Goal: Task Accomplishment & Management: Manage account settings

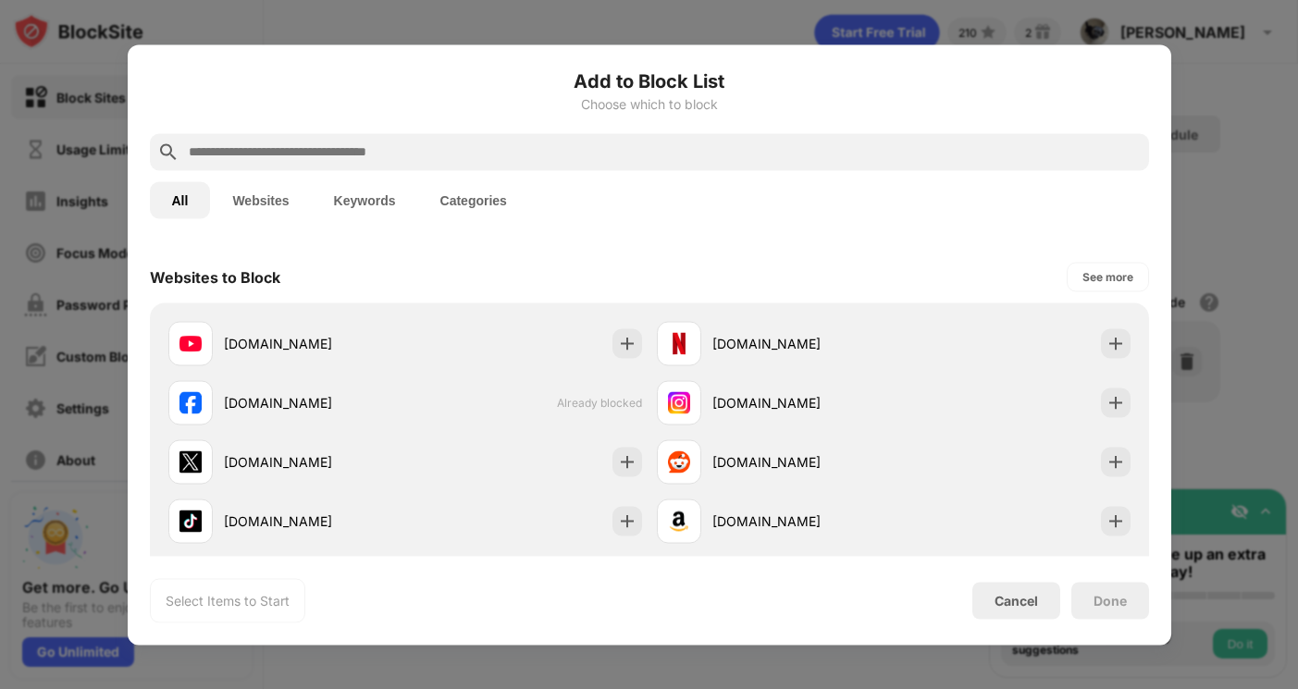
scroll to position [266, 0]
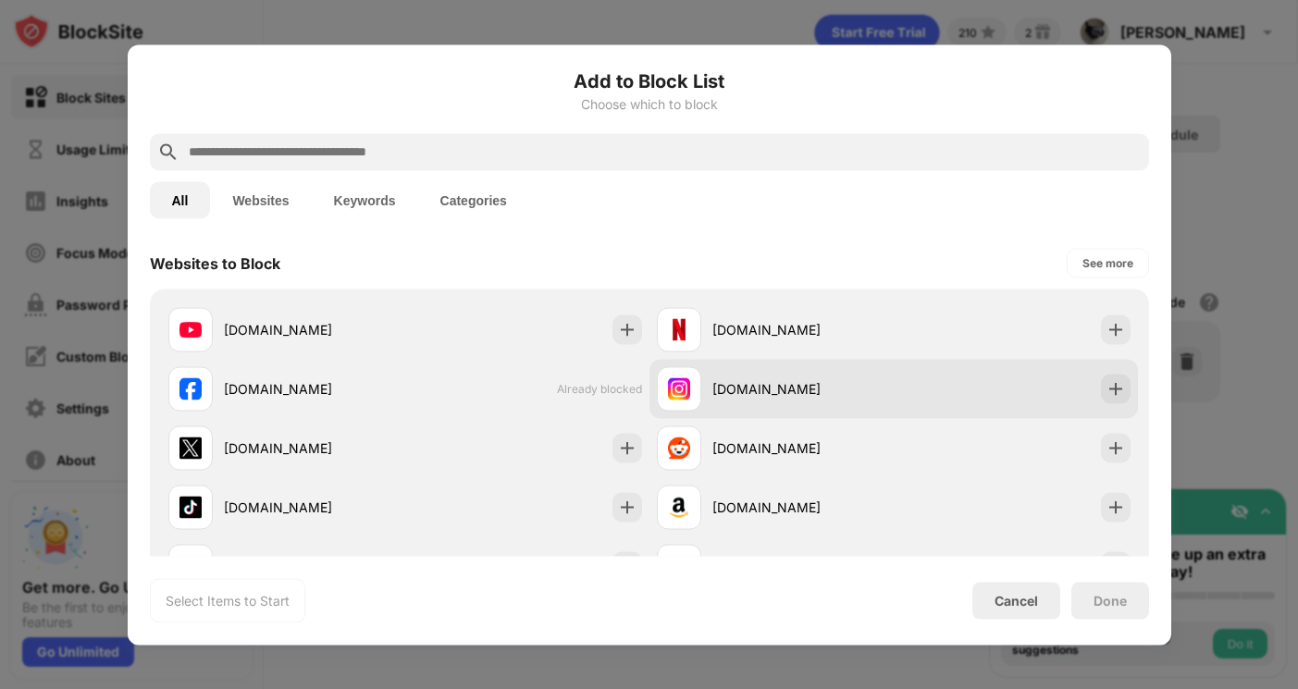
click at [1108, 387] on img at bounding box center [1115, 388] width 19 height 19
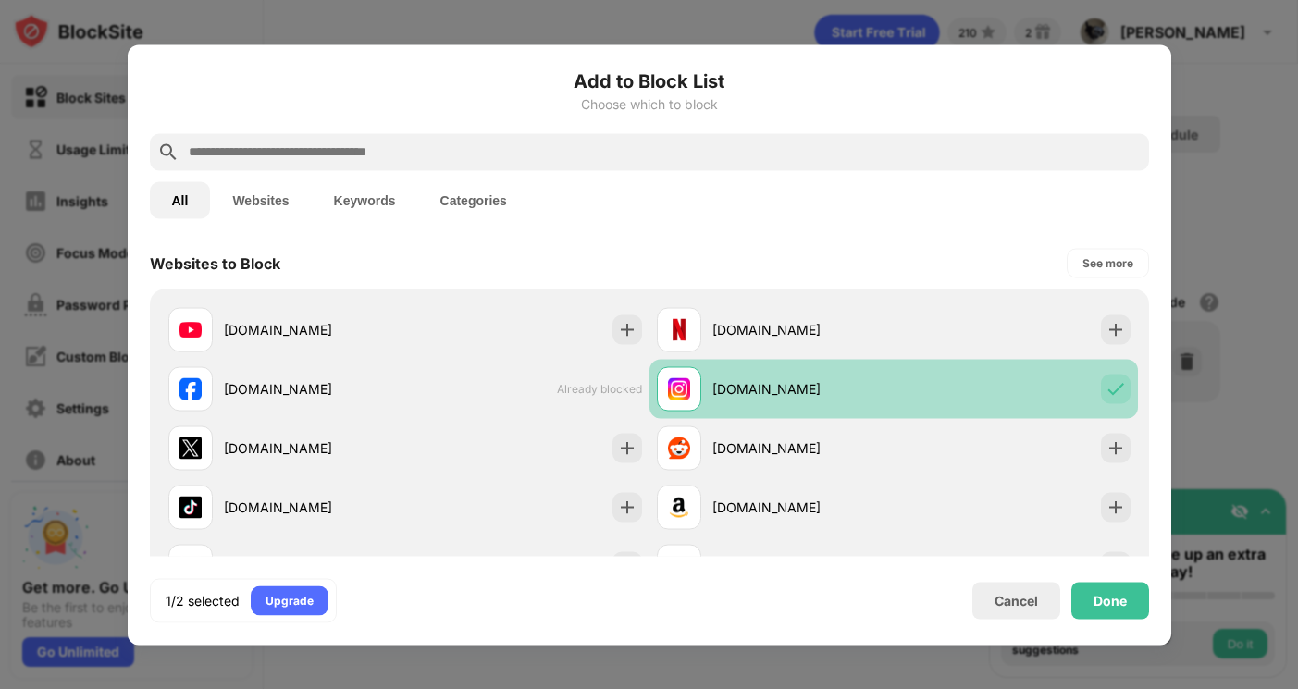
scroll to position [269, 0]
